Goal: Information Seeking & Learning: Learn about a topic

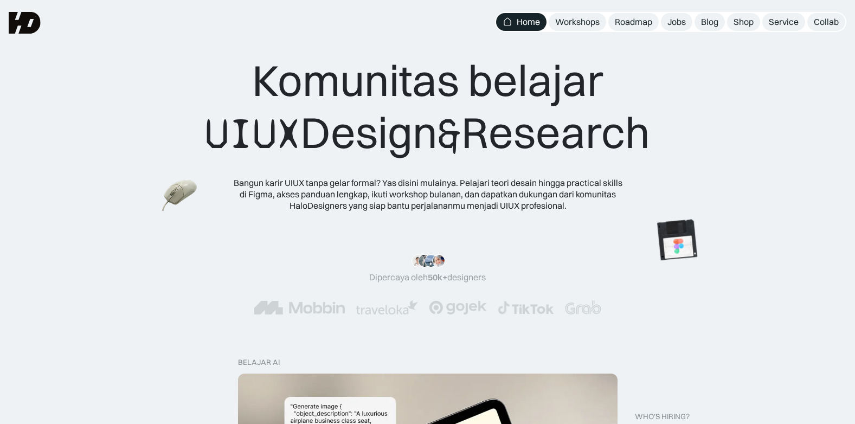
click at [99, 231] on div "Komunitas belajar UIUX Design & Research Bangun karir UIUX tanpa gelar formal? …" at bounding box center [427, 116] width 855 height 233
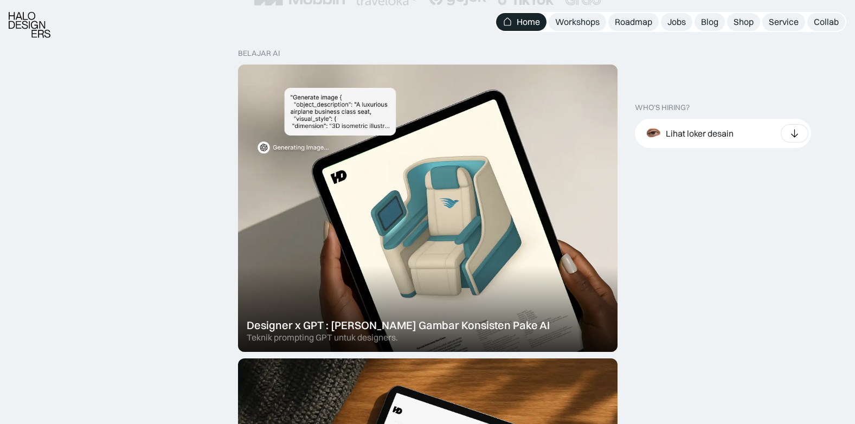
scroll to position [325, 0]
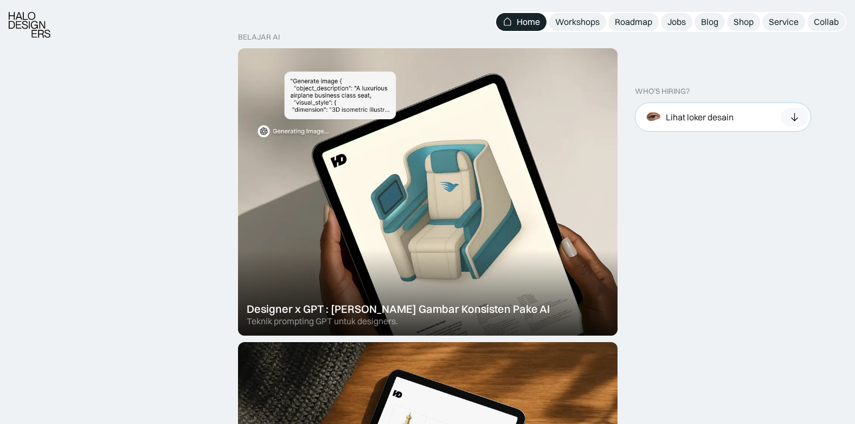
click at [791, 113] on icon at bounding box center [794, 117] width 11 height 11
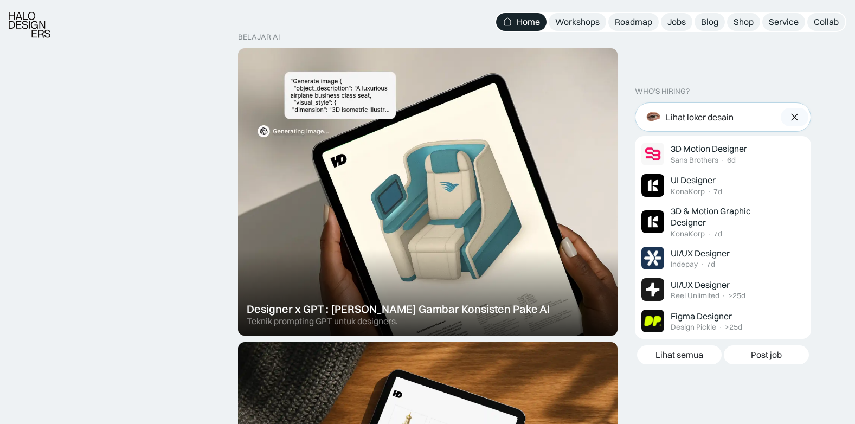
click at [791, 113] on img at bounding box center [794, 117] width 11 height 11
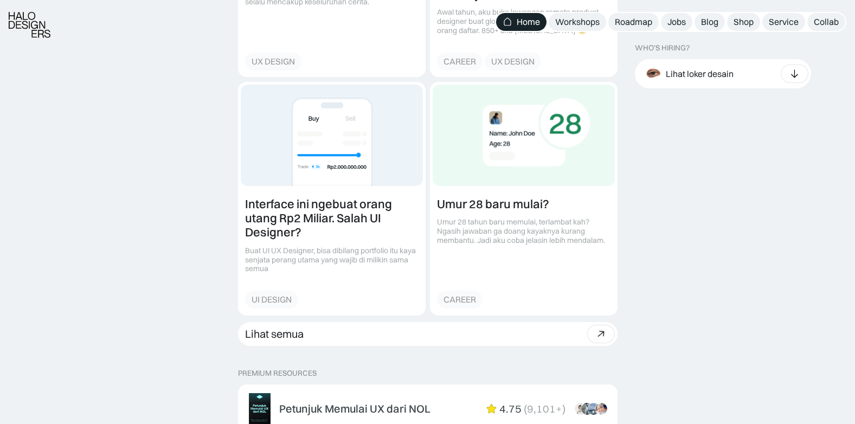
scroll to position [1409, 0]
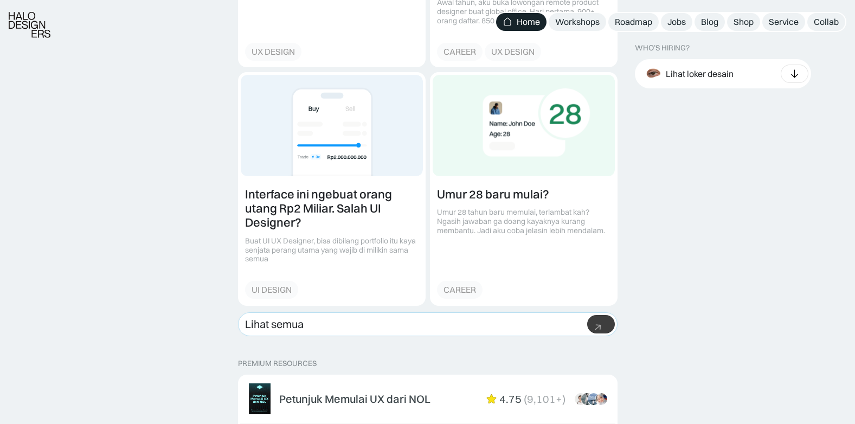
click at [257, 321] on div "Lihat semua" at bounding box center [274, 324] width 59 height 13
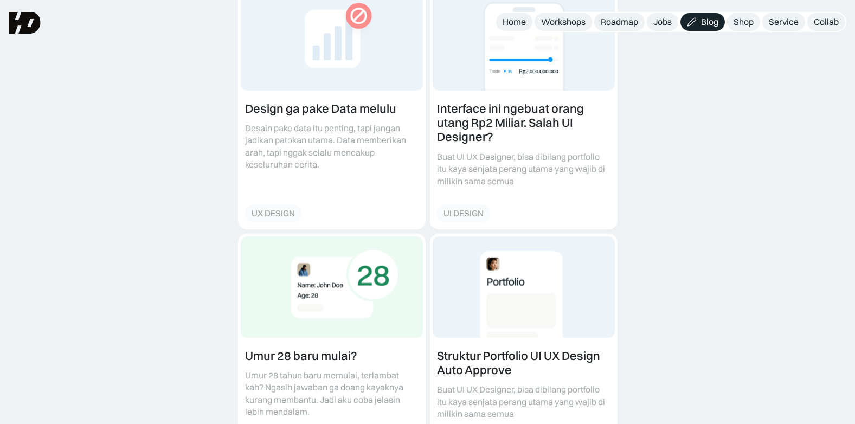
scroll to position [379, 0]
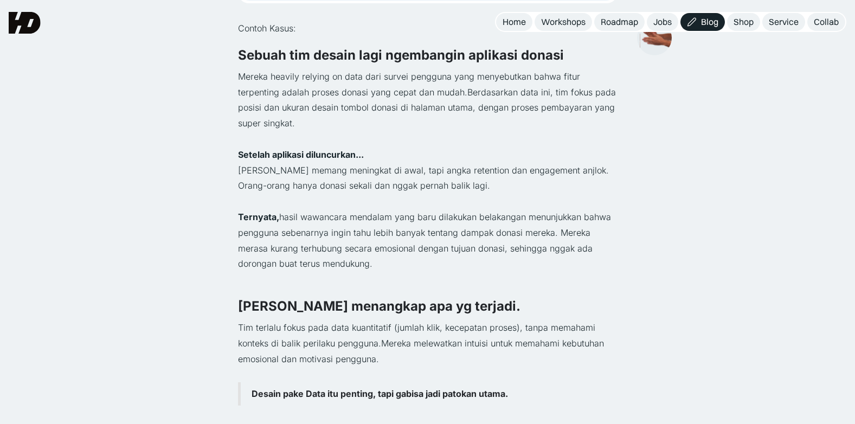
scroll to position [379, 0]
